Goal: Task Accomplishment & Management: Use online tool/utility

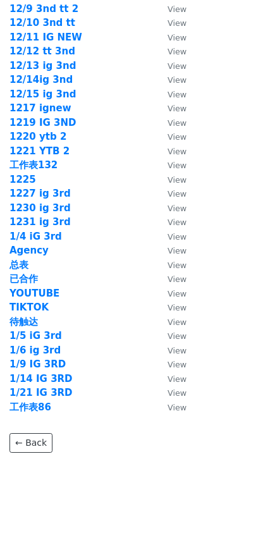
scroll to position [1721, 0]
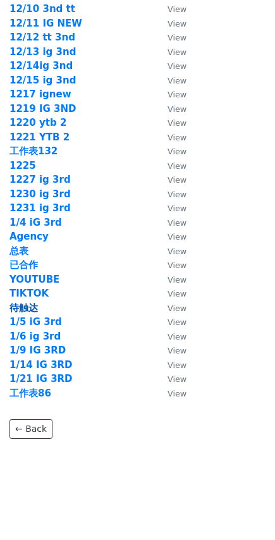
click at [25, 309] on strong "待触达" at bounding box center [23, 307] width 28 height 11
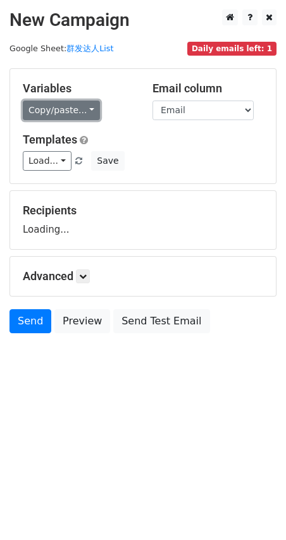
click at [82, 108] on link "Copy/paste..." at bounding box center [61, 111] width 77 height 20
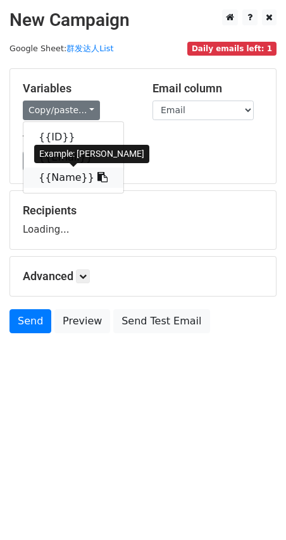
click at [68, 180] on link "{{Name}}" at bounding box center [73, 178] width 100 height 20
